Goal: Transaction & Acquisition: Purchase product/service

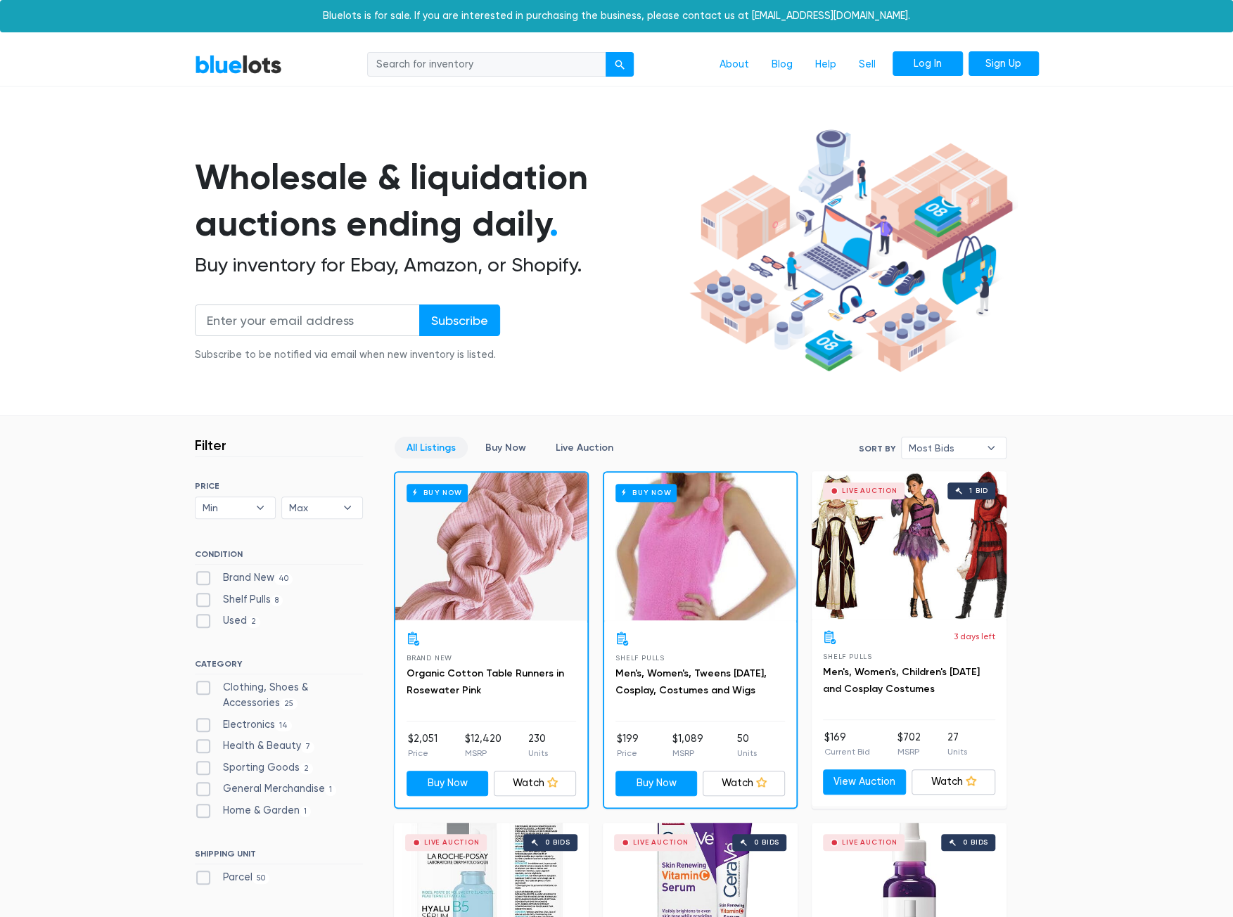
click at [928, 64] on link "Log In" at bounding box center [928, 63] width 70 height 25
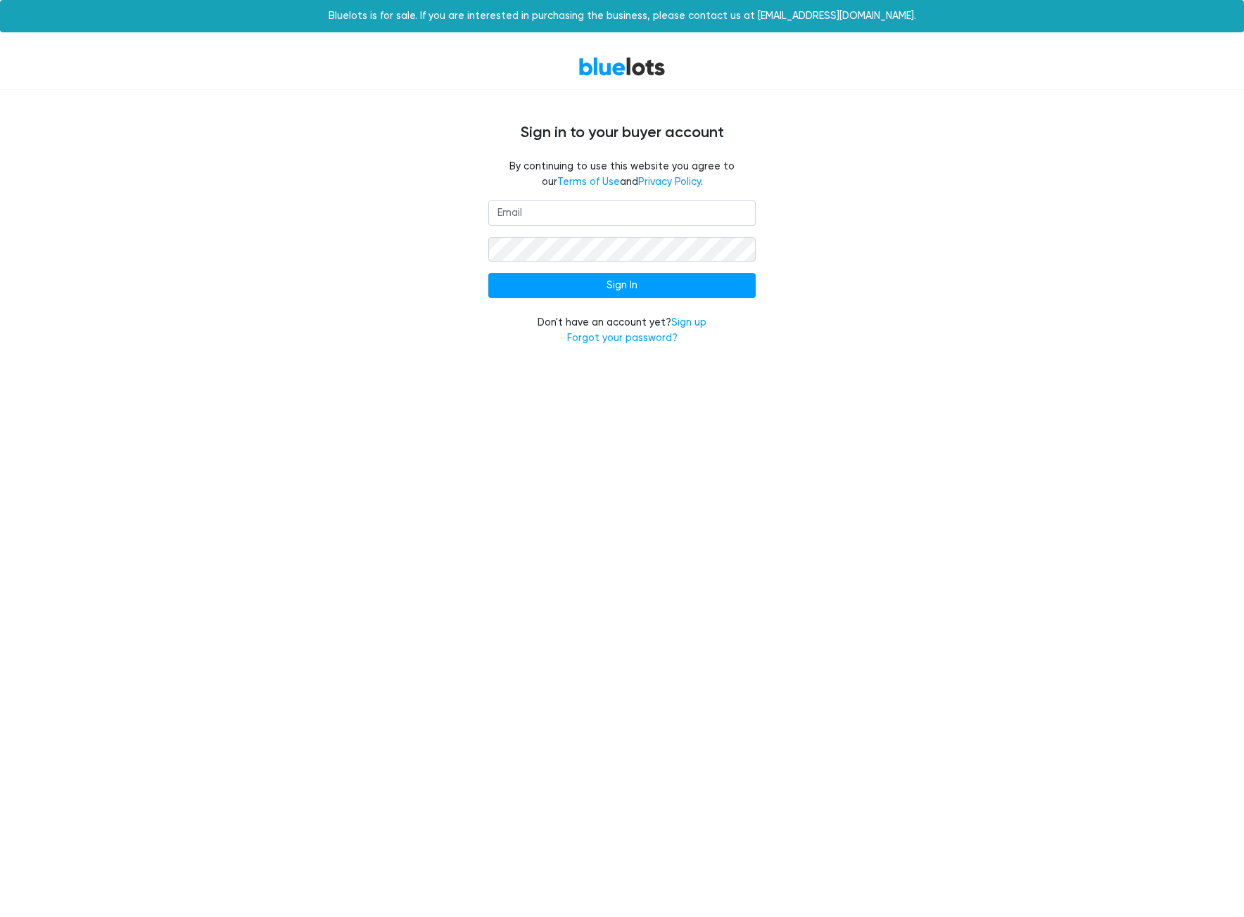
click at [513, 210] on input "email" at bounding box center [621, 212] width 267 height 25
type input "danielciucci@gmail.com"
click at [488, 273] on input "Sign In" at bounding box center [621, 285] width 267 height 25
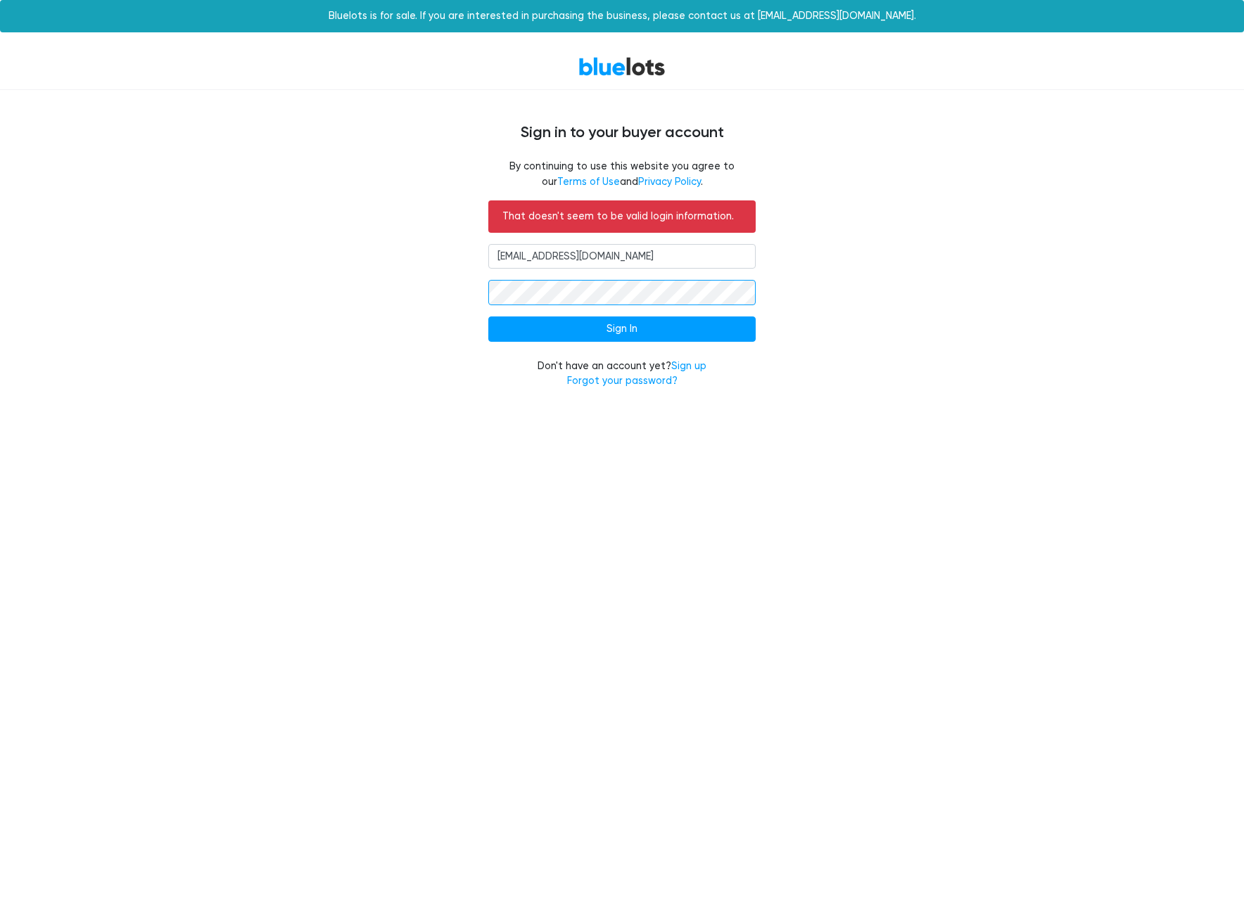
click at [488, 317] on input "Sign In" at bounding box center [621, 329] width 267 height 25
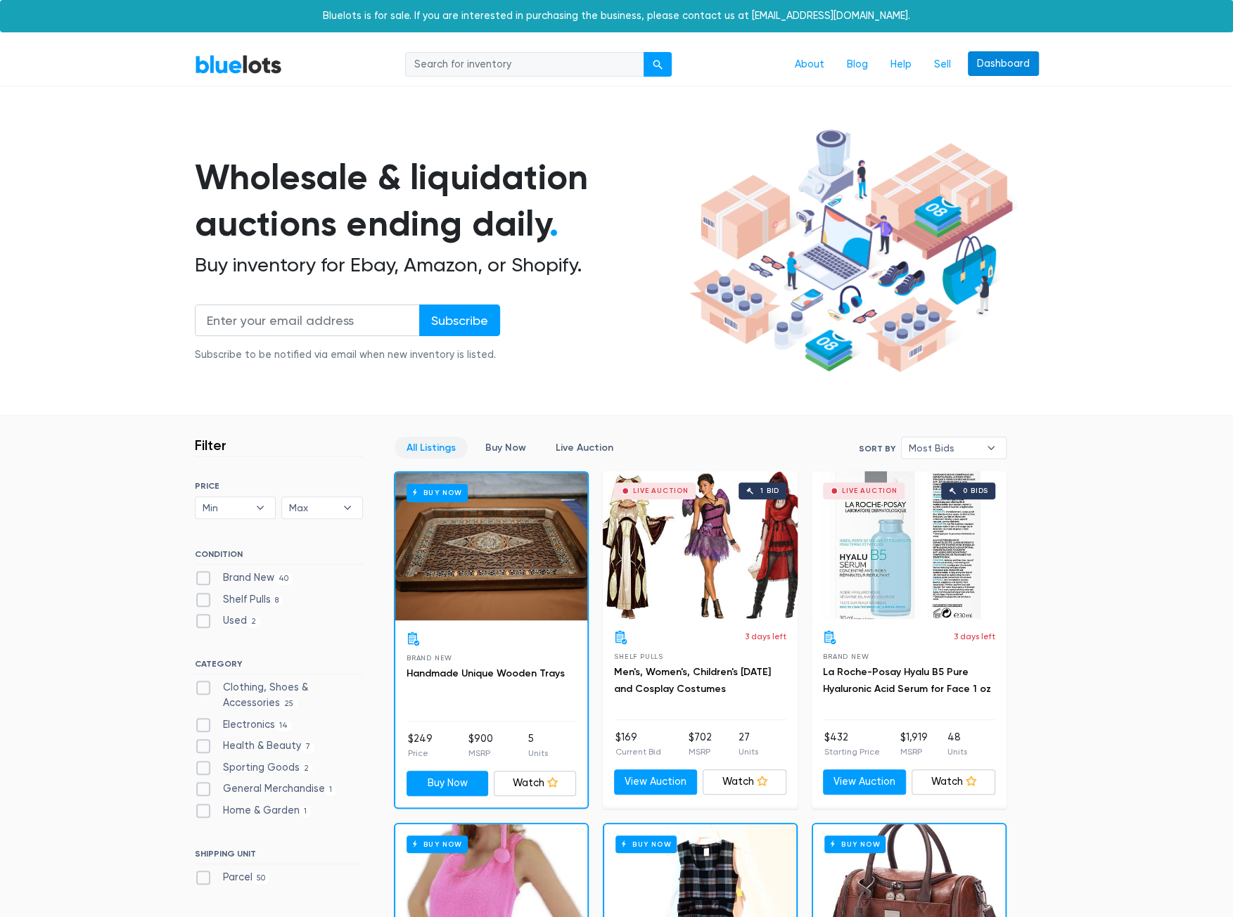
click at [1014, 65] on link "Dashboard" at bounding box center [1003, 63] width 71 height 25
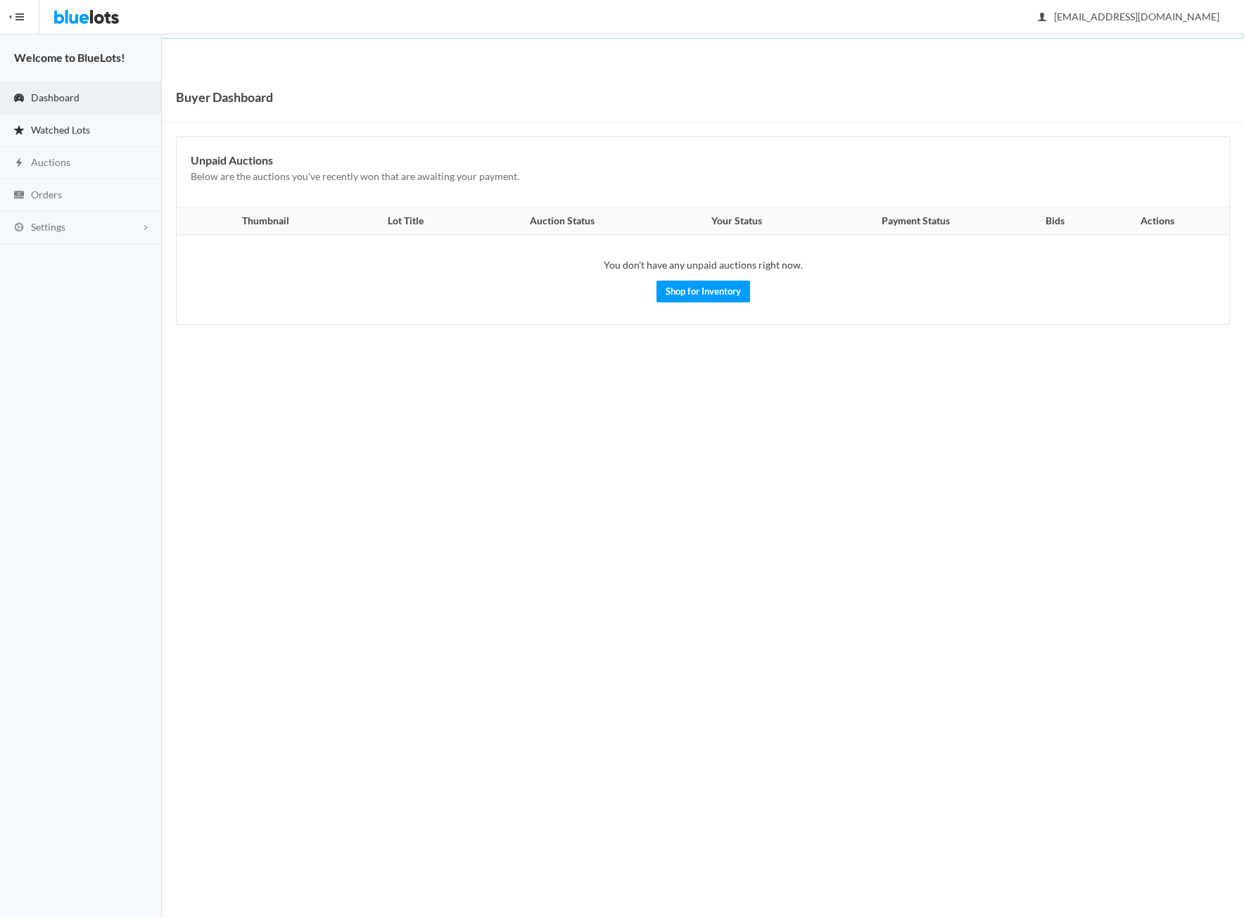
click at [70, 127] on span "Watched Lots" at bounding box center [60, 130] width 59 height 12
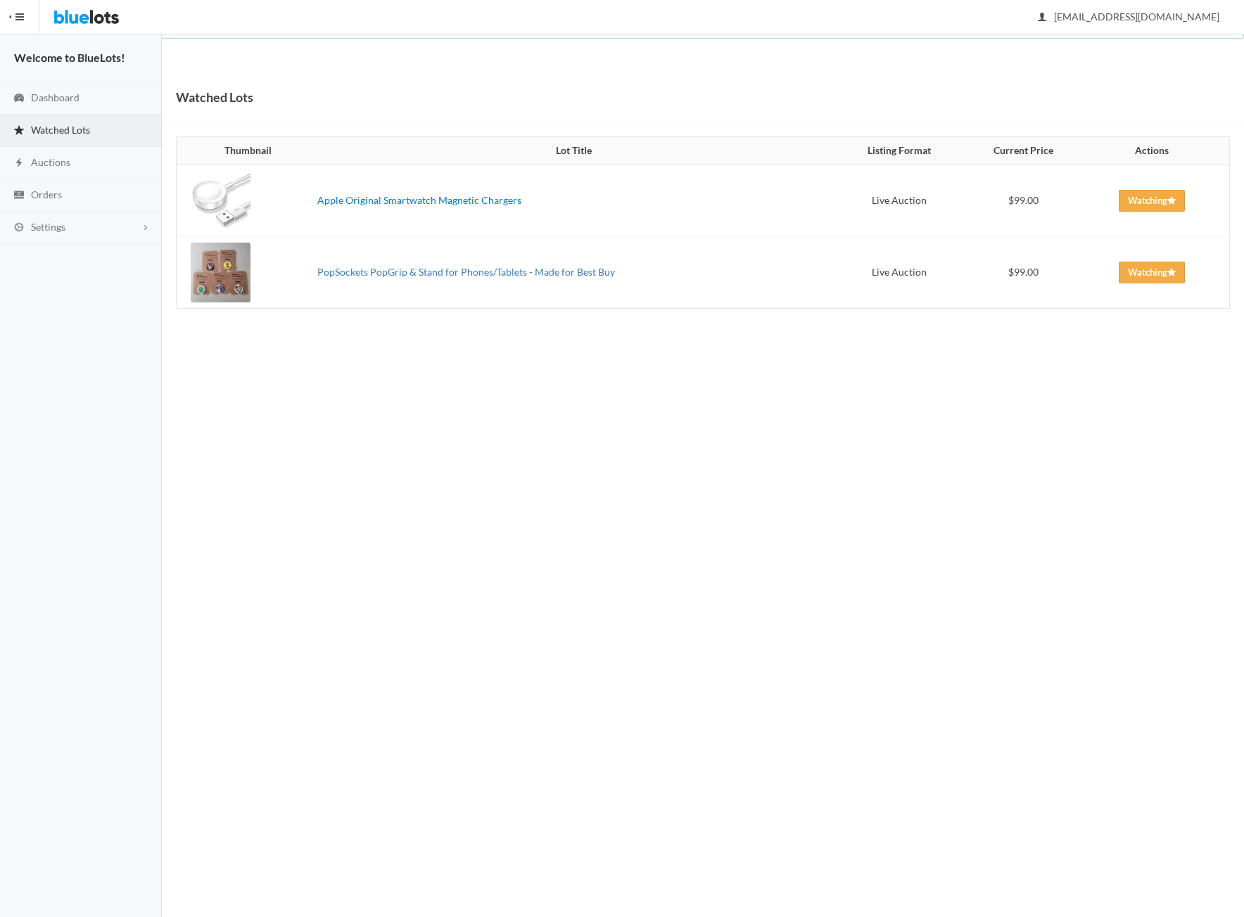
click at [437, 274] on link "PopSockets PopGrip & Stand for Phones/Tablets - Made for Best Buy" at bounding box center [466, 272] width 298 height 12
click at [384, 203] on link "Apple Original Smartwatch Magnetic Chargers" at bounding box center [419, 200] width 204 height 12
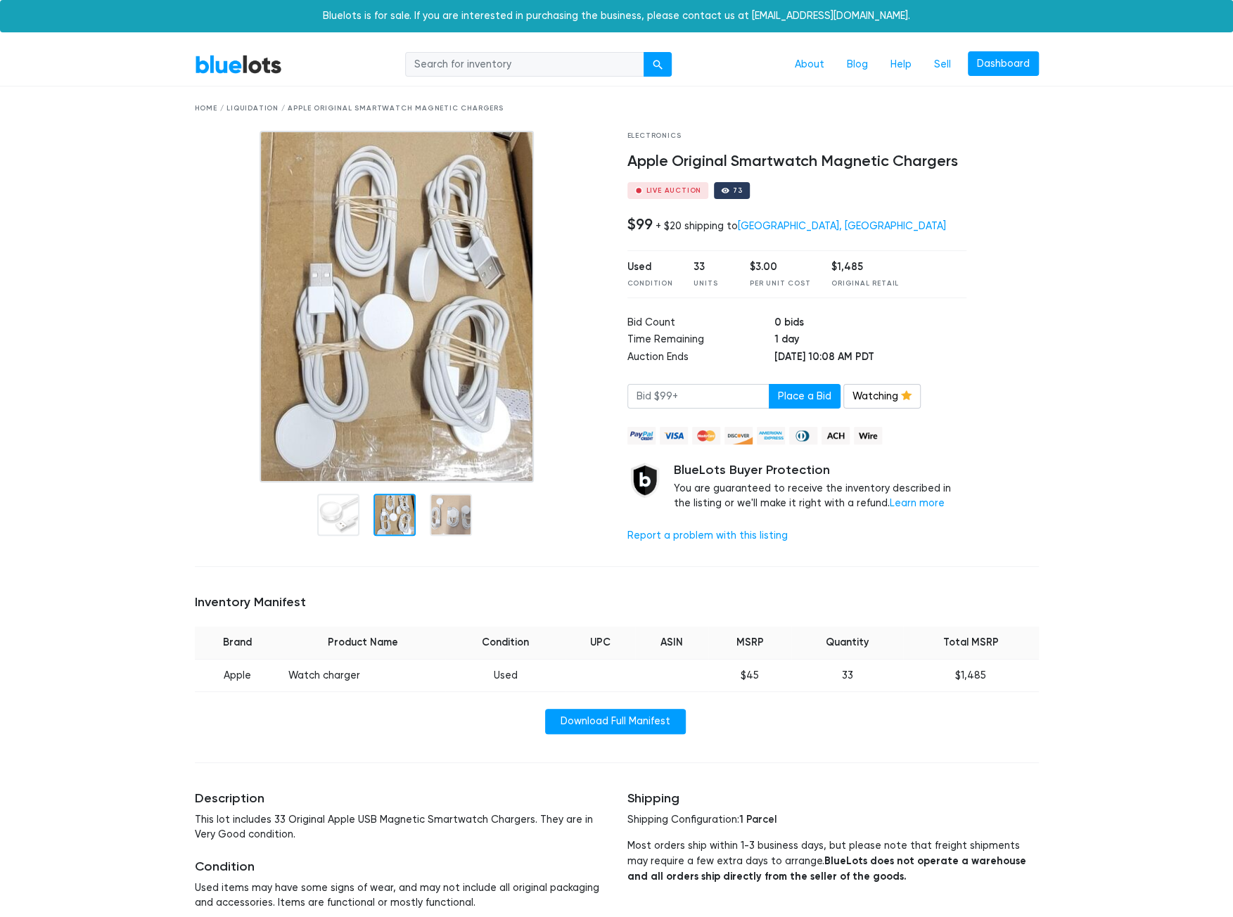
click at [404, 517] on div at bounding box center [394, 515] width 42 height 42
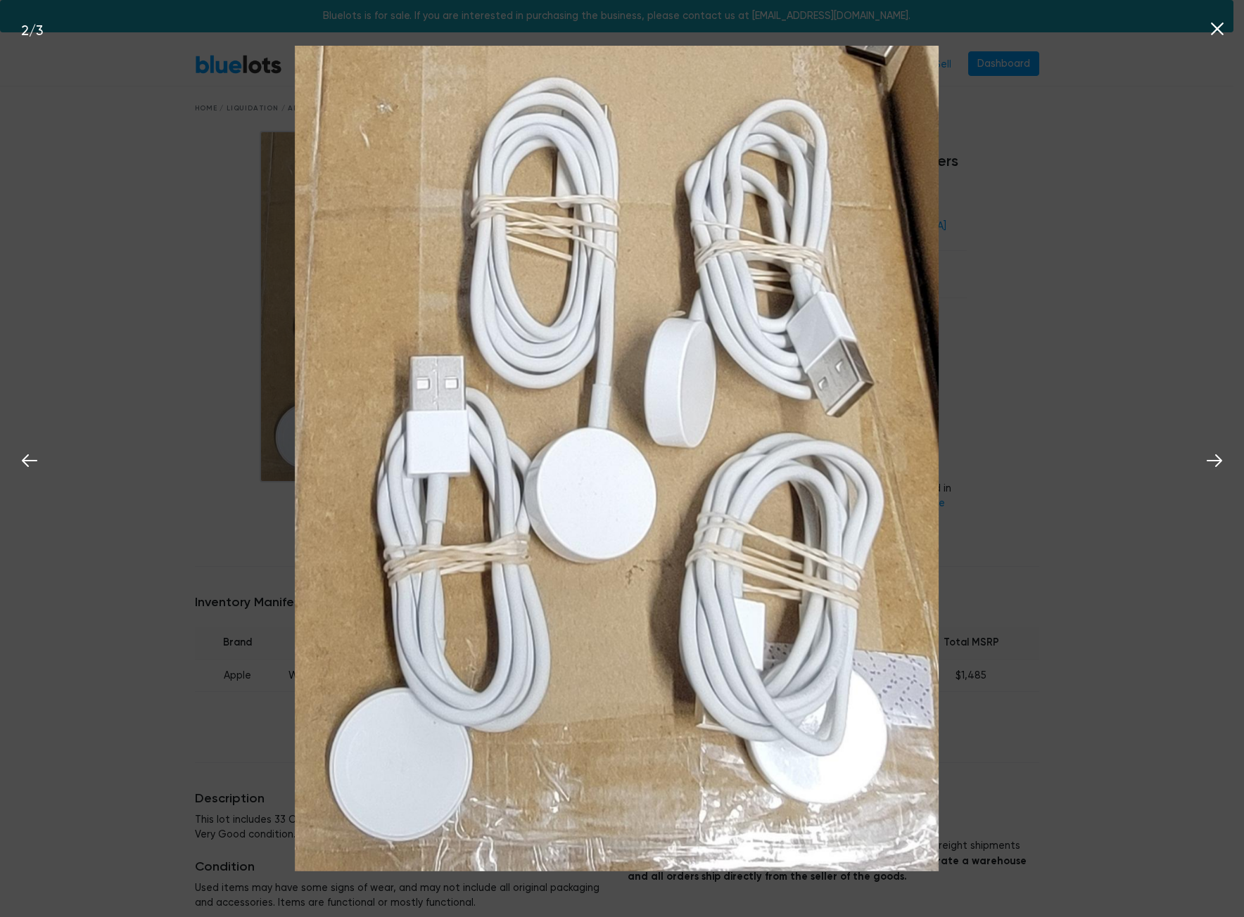
click at [97, 468] on div "2 / 3" at bounding box center [622, 458] width 1244 height 917
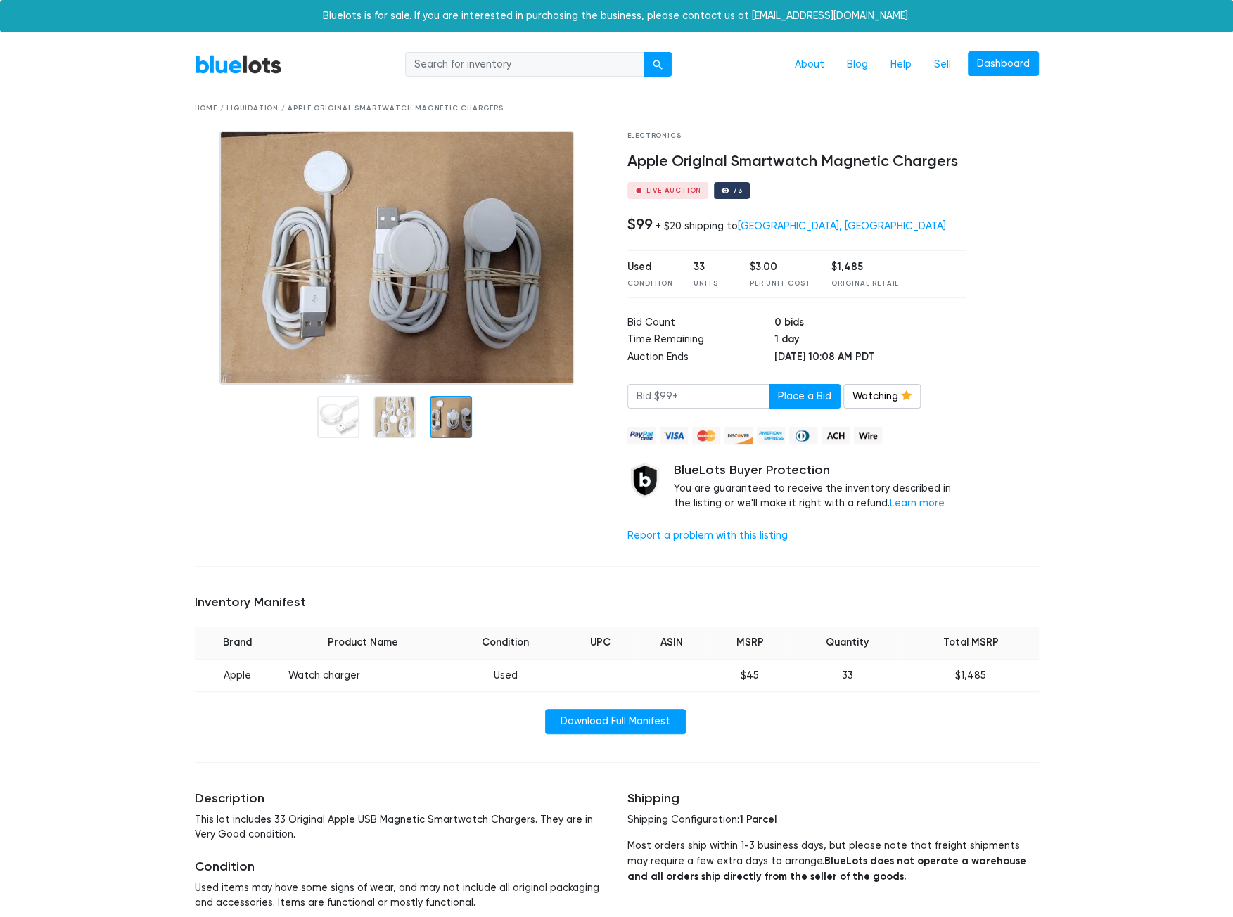
click at [460, 426] on div at bounding box center [451, 417] width 42 height 42
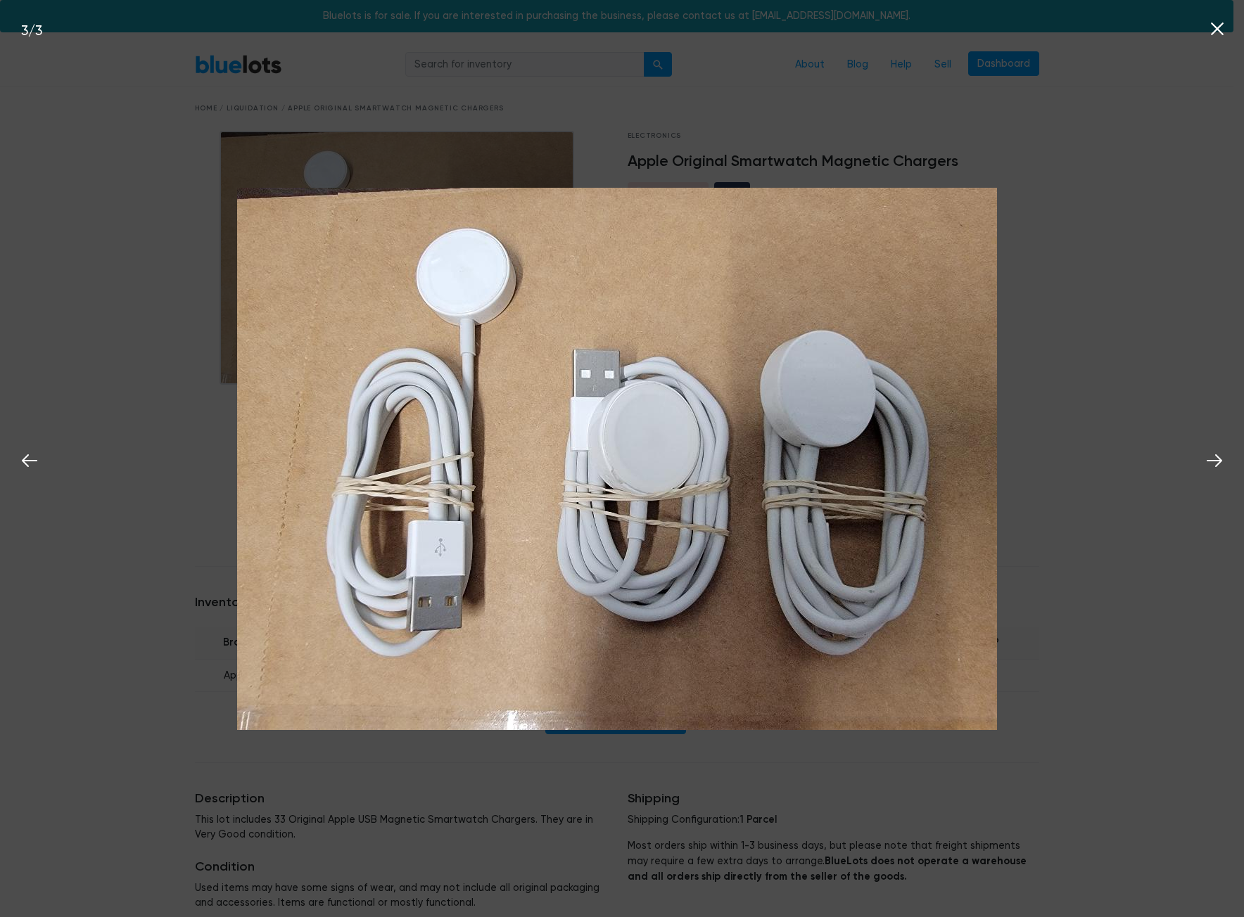
click at [1079, 238] on div "3 / 3" at bounding box center [622, 458] width 1244 height 917
